Goal: Information Seeking & Learning: Check status

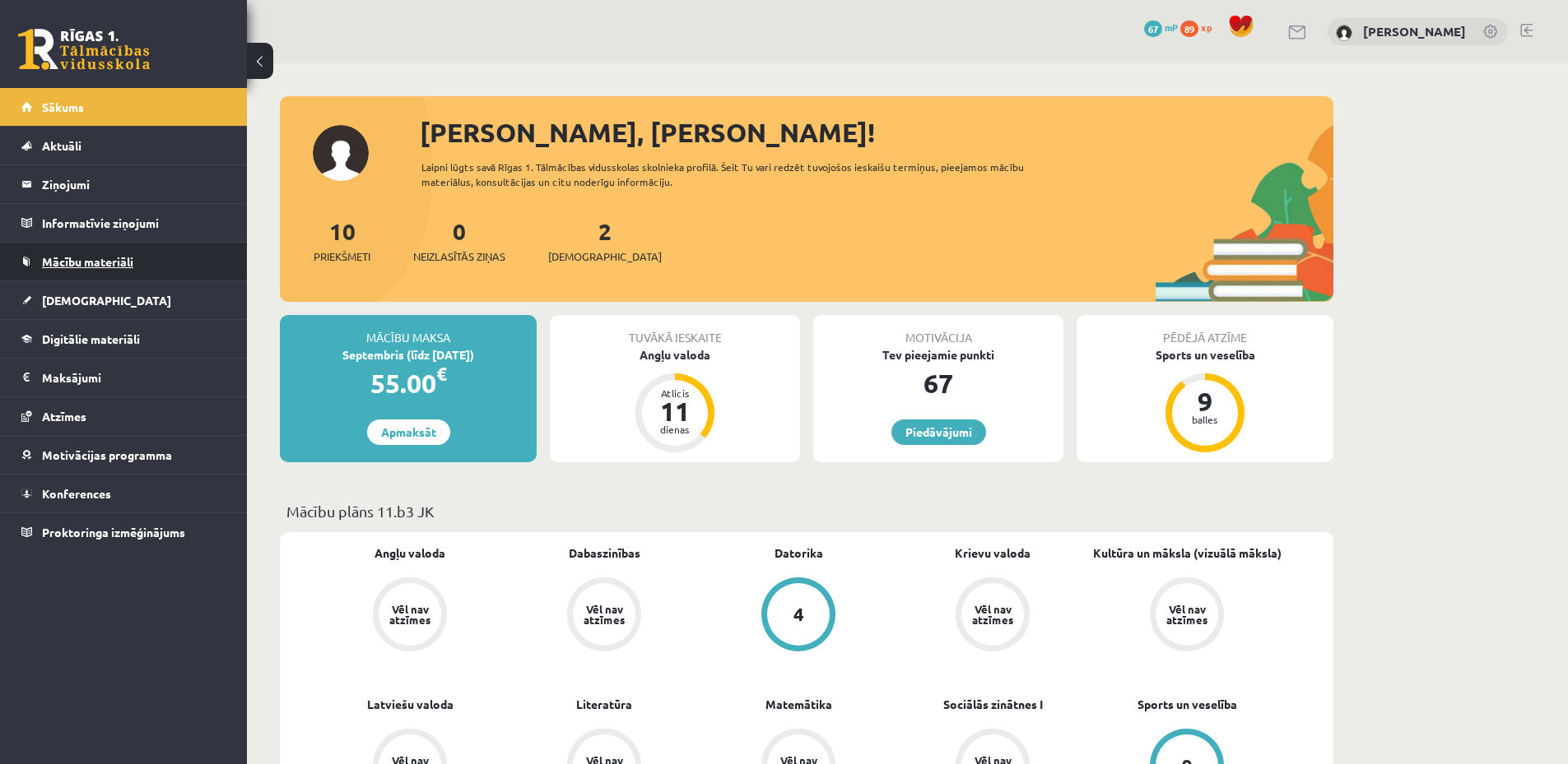
click at [99, 262] on span "Mācību materiāli" at bounding box center [87, 261] width 91 height 15
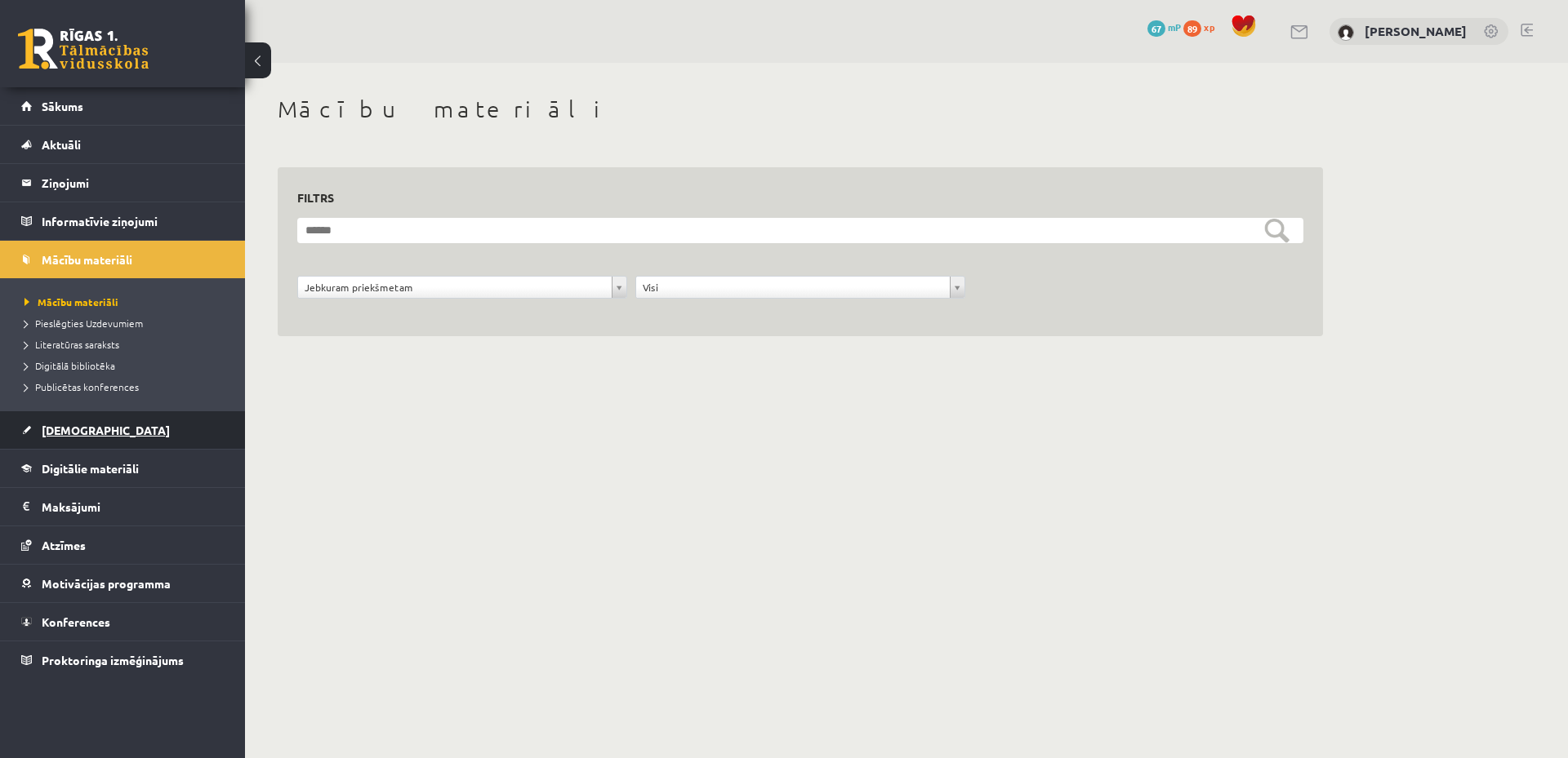
click at [116, 431] on link "[DEMOGRAPHIC_DATA]" at bounding box center [123, 430] width 203 height 37
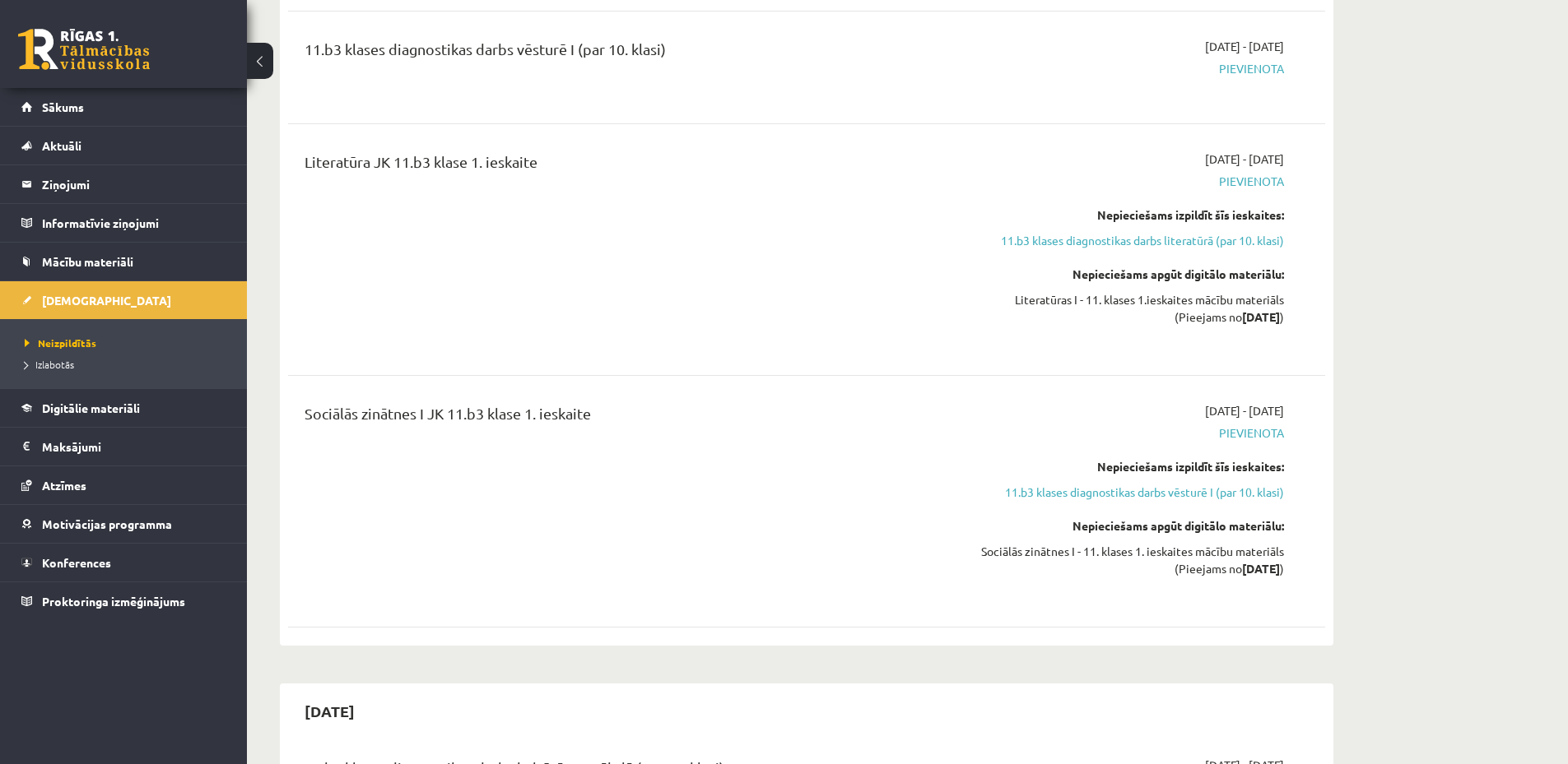
scroll to position [1316, 0]
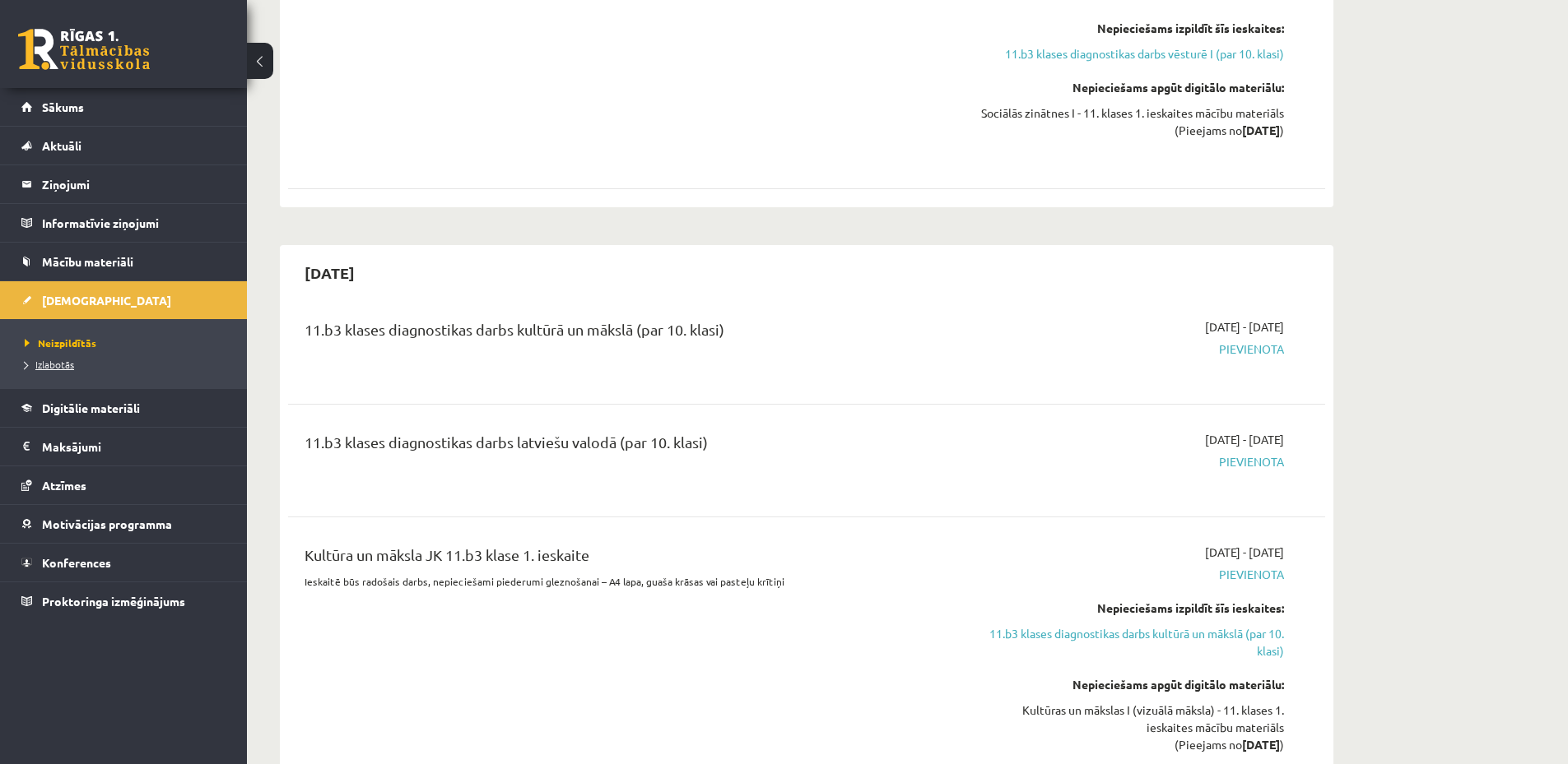
click at [38, 366] on span "Izlabotās" at bounding box center [49, 364] width 49 height 13
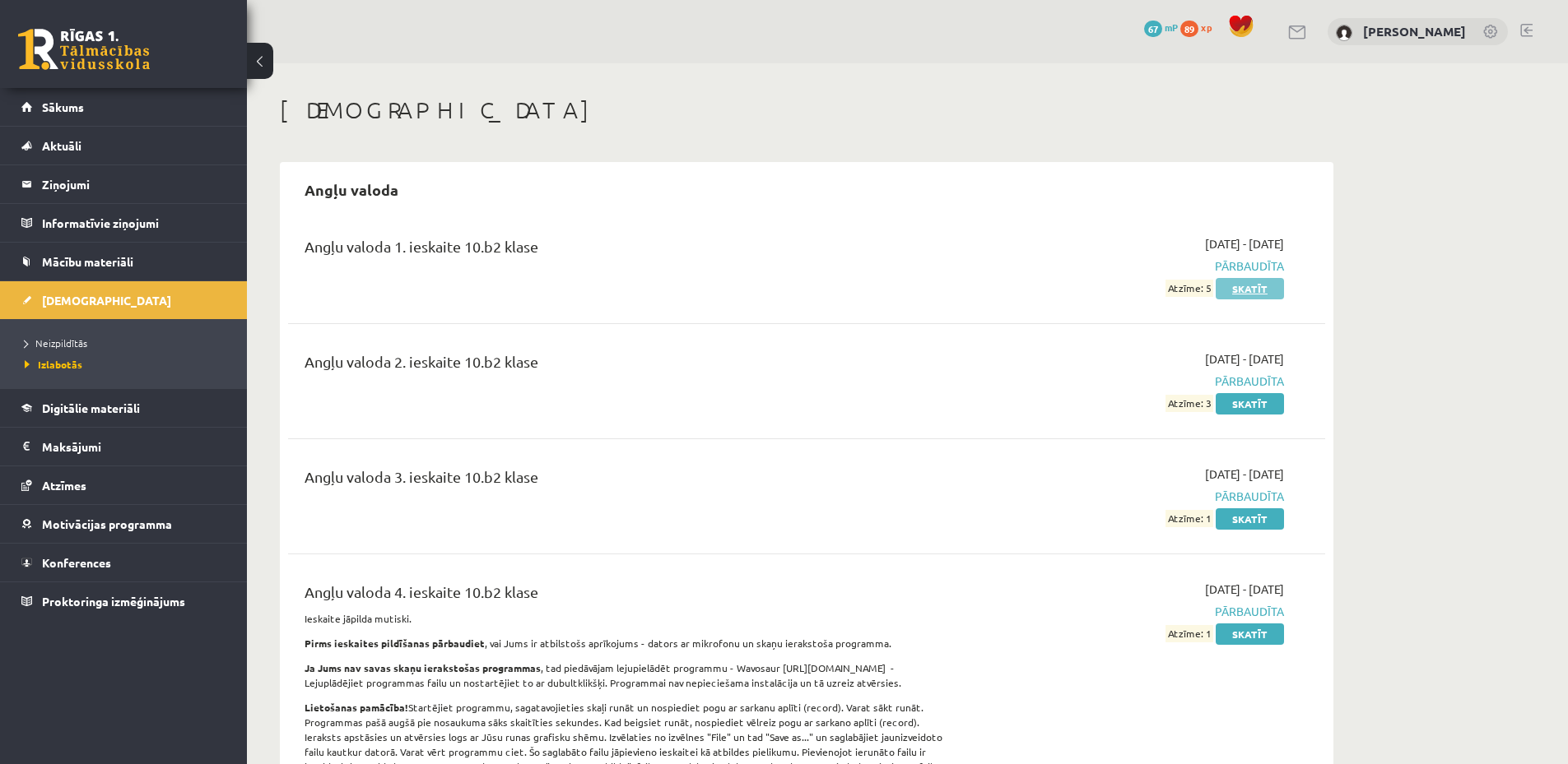
click at [1248, 289] on link "Skatīt" at bounding box center [1249, 289] width 68 height 22
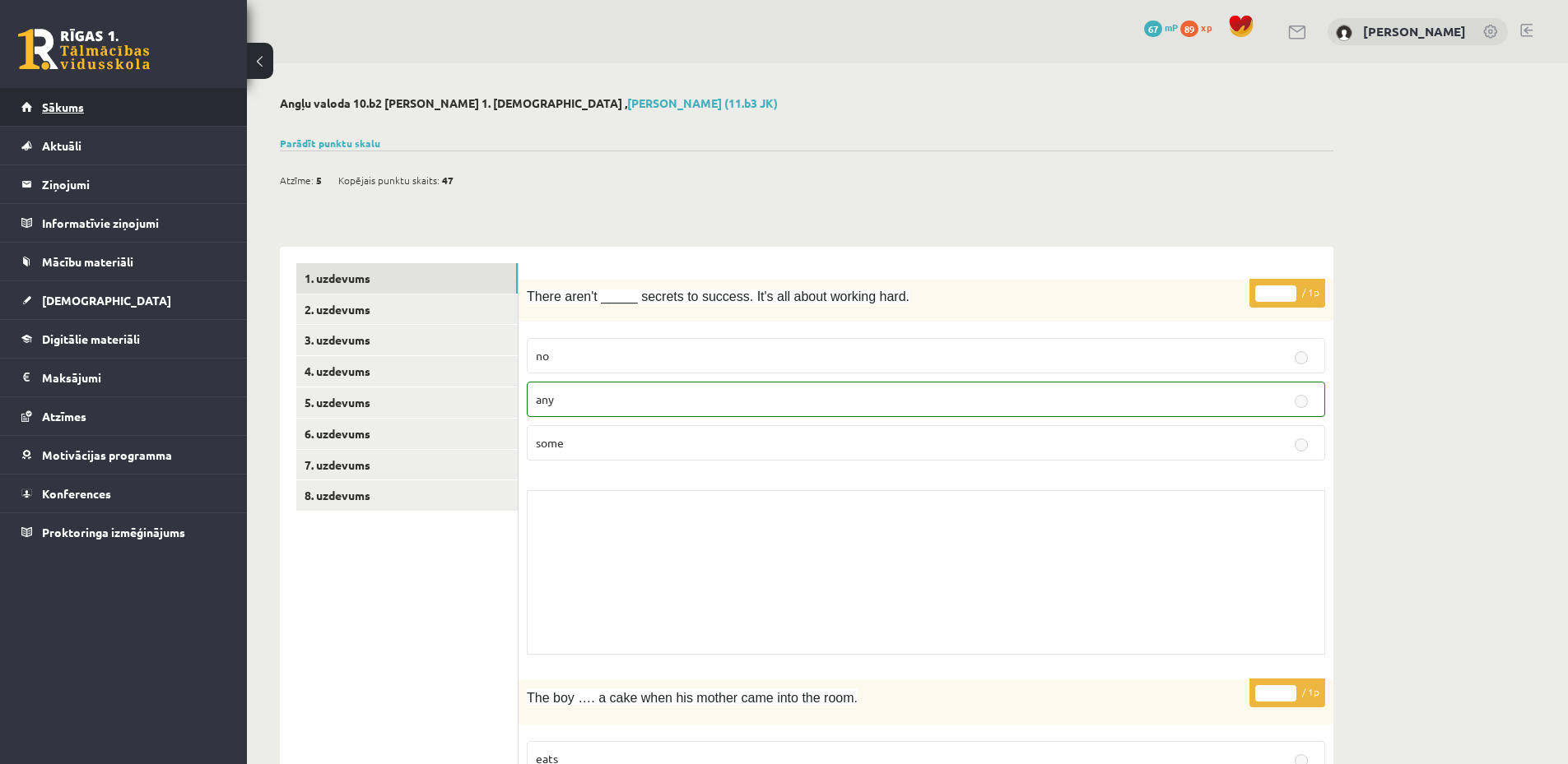
click at [77, 108] on span "Sākums" at bounding box center [62, 107] width 42 height 15
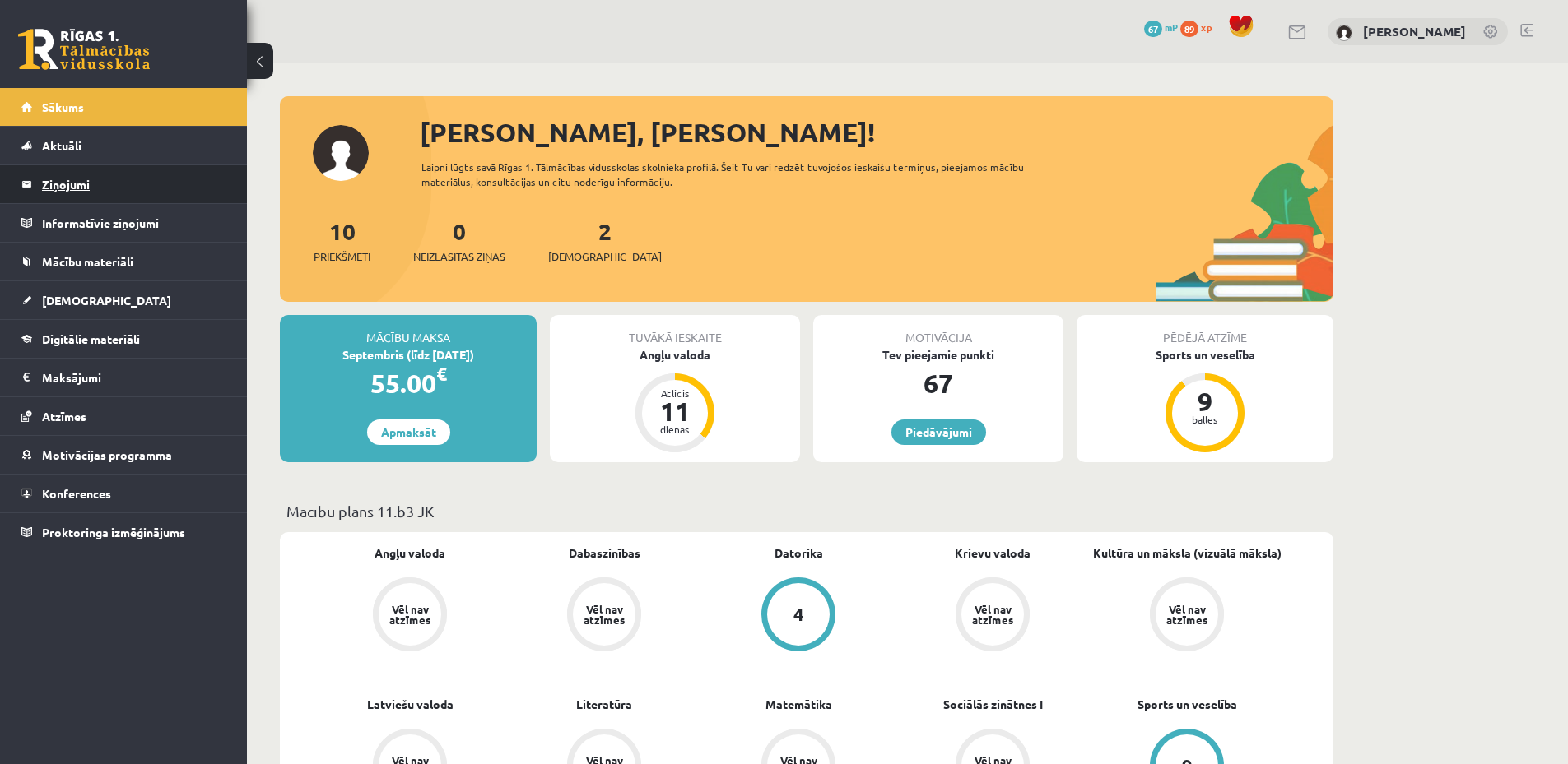
click at [162, 181] on legend "Ziņojumi 0" at bounding box center [134, 184] width 184 height 38
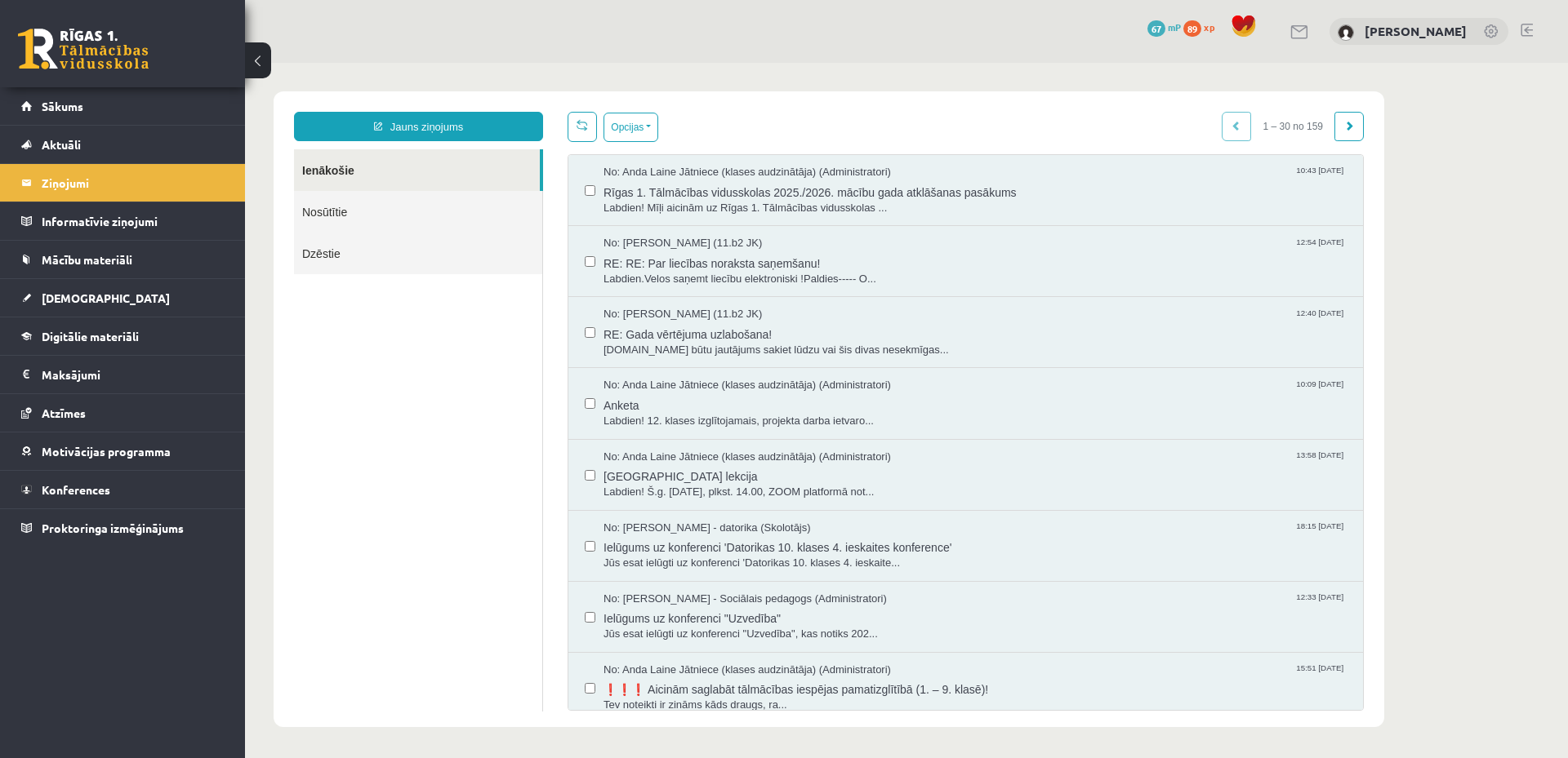
click at [1532, 27] on link at bounding box center [1527, 29] width 12 height 13
